Goal: Information Seeking & Learning: Learn about a topic

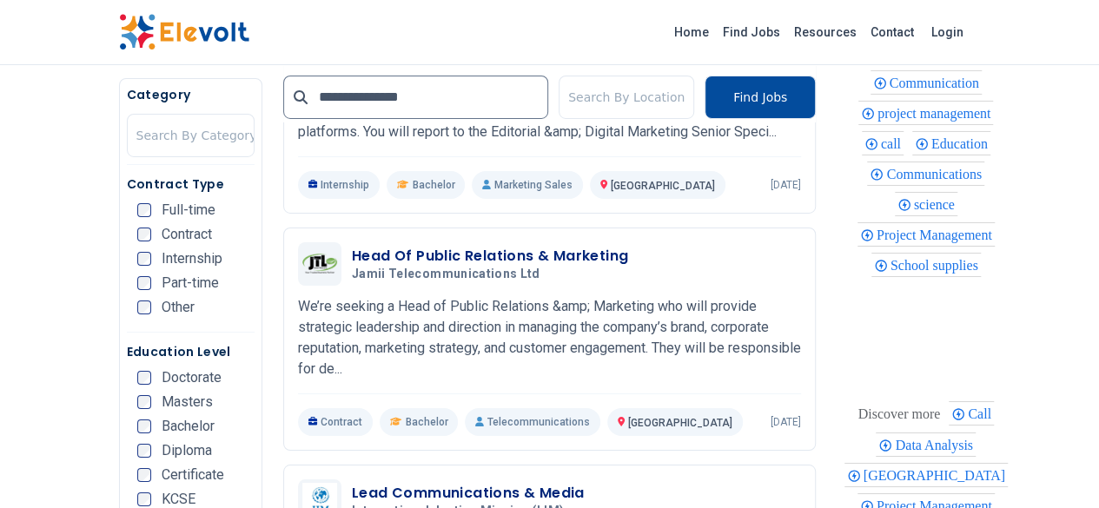
scroll to position [2967, 0]
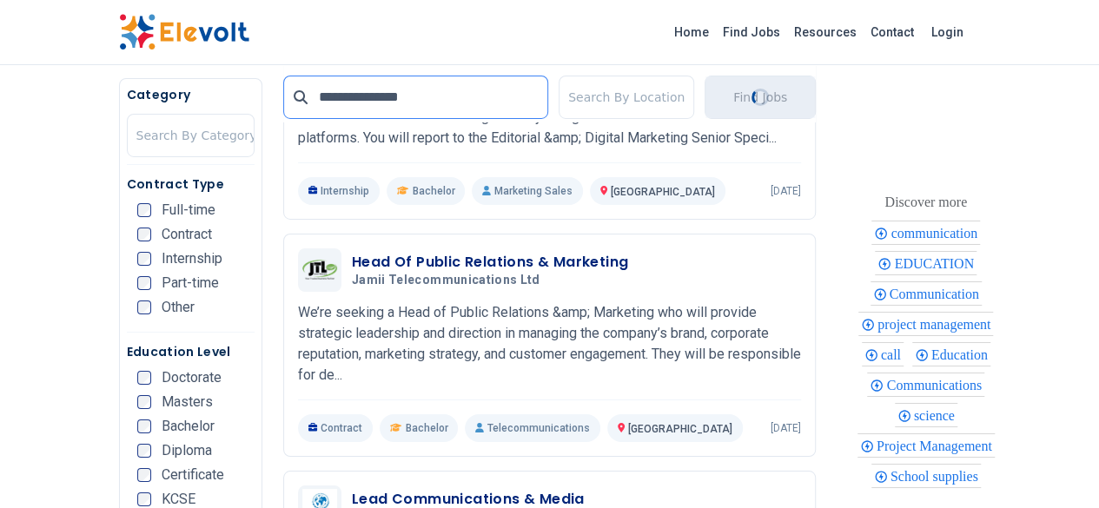
drag, startPoint x: 414, startPoint y: 103, endPoint x: 224, endPoint y: 97, distance: 189.5
click at [283, 97] on div "**********" at bounding box center [415, 97] width 265 height 43
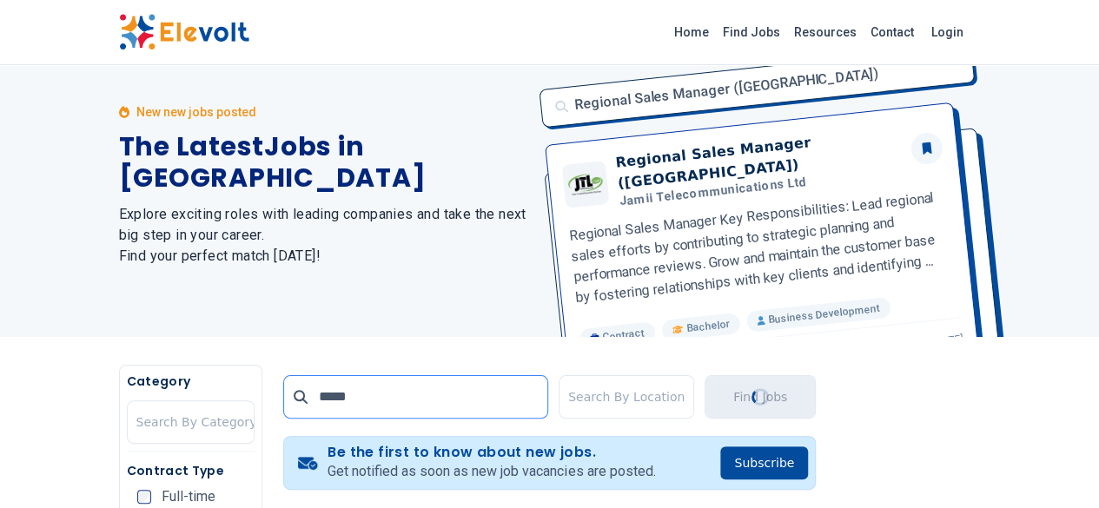
scroll to position [0, 0]
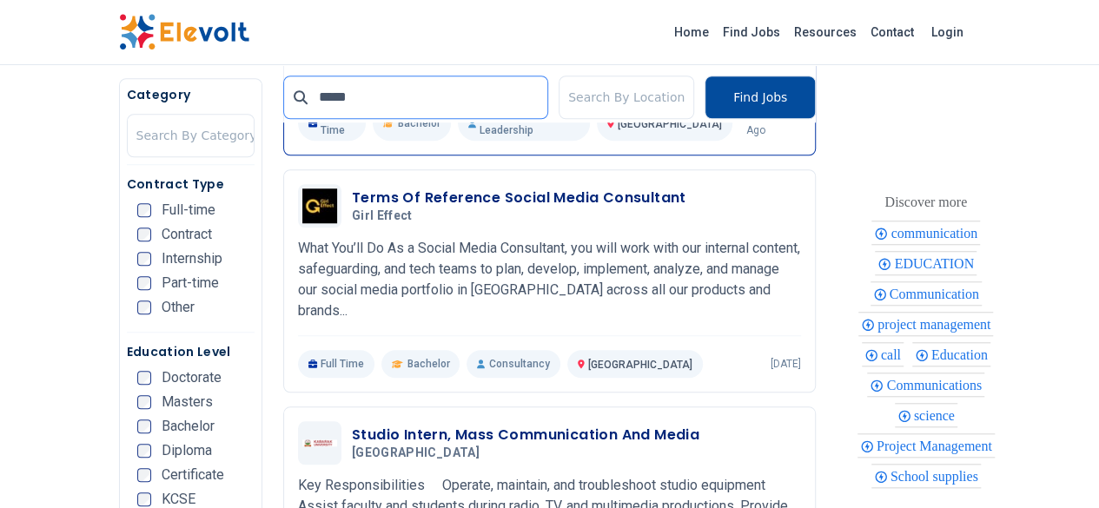
scroll to position [633, 0]
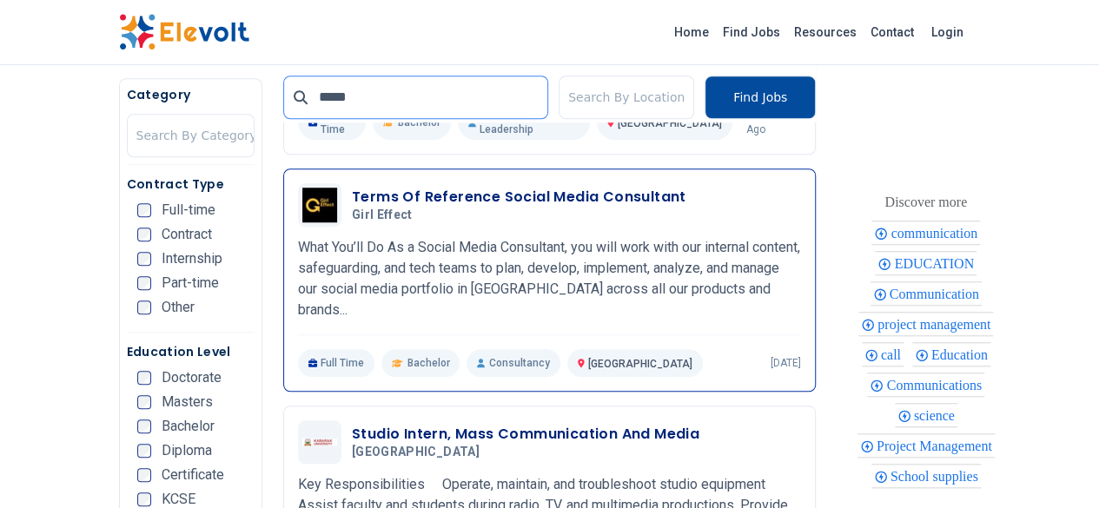
type input "*****"
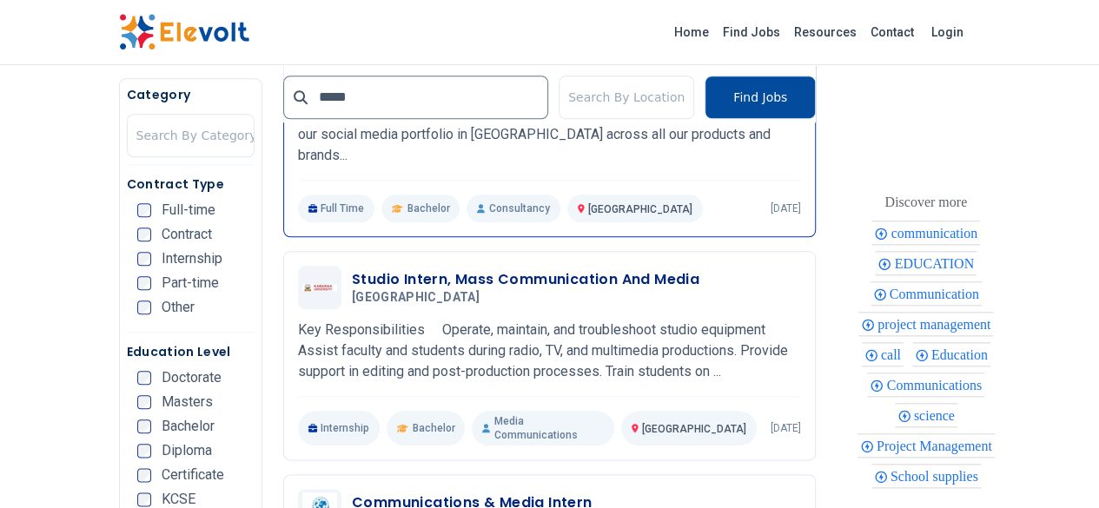
scroll to position [790, 0]
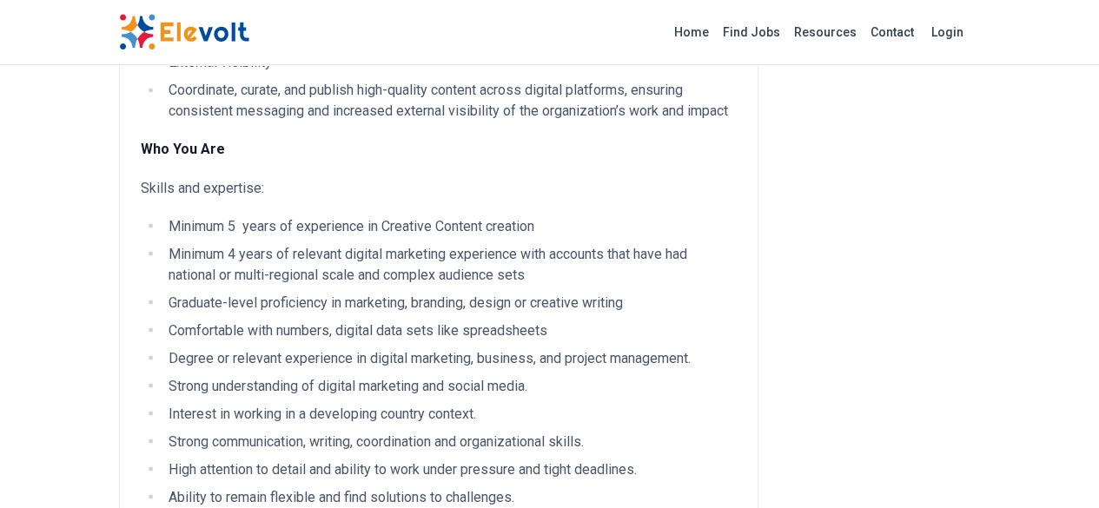
scroll to position [1470, 0]
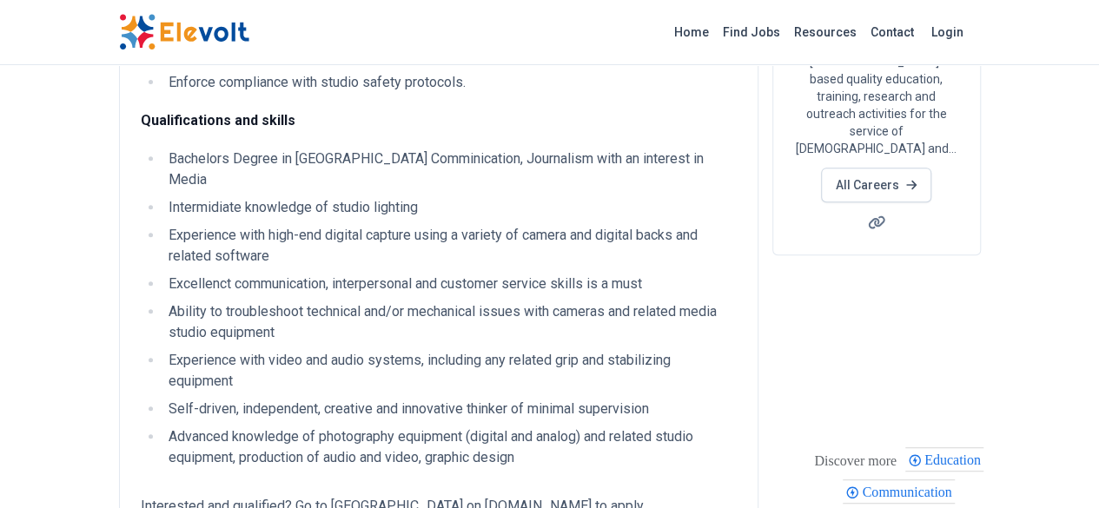
scroll to position [297, 0]
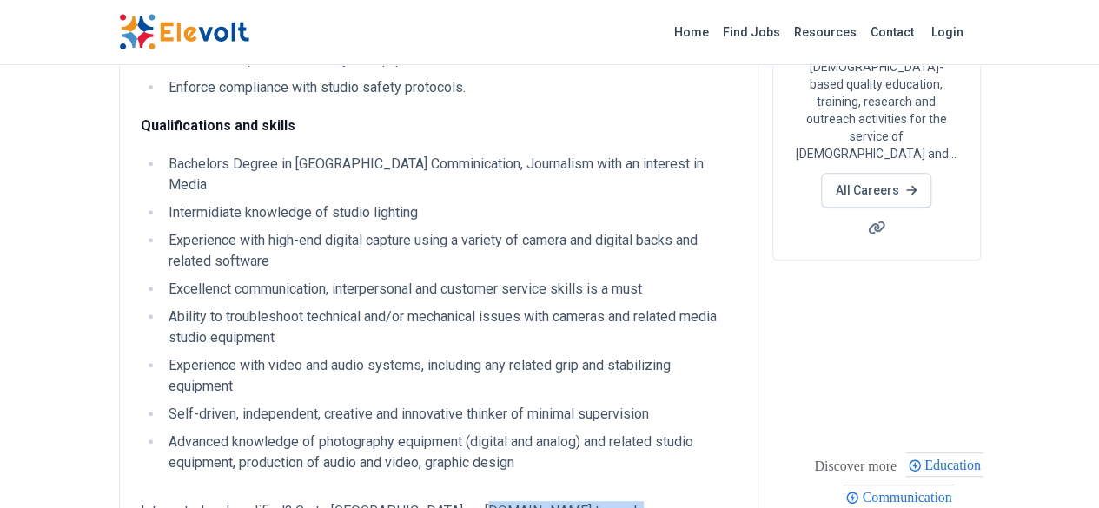
drag, startPoint x: 364, startPoint y: 425, endPoint x: 498, endPoint y: 425, distance: 133.8
click at [498, 501] on p "Interested and qualified? Go to [GEOGRAPHIC_DATA] on [DOMAIN_NAME] to apply" at bounding box center [439, 511] width 596 height 21
